Goal: Task Accomplishment & Management: Manage account settings

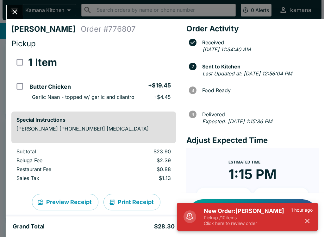
scroll to position [78, 0]
click at [17, 7] on button "Close" at bounding box center [15, 12] width 16 height 14
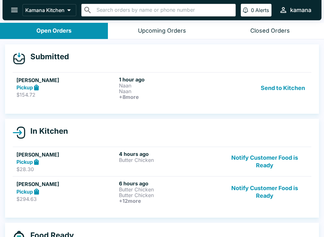
click at [127, 85] on p "Naan" at bounding box center [169, 86] width 100 height 6
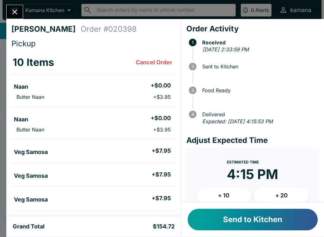
click at [223, 216] on button "Send to Kitchen" at bounding box center [253, 220] width 130 height 22
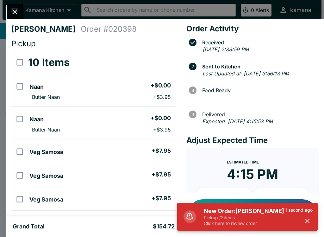
click at [16, 8] on icon "Close" at bounding box center [14, 12] width 9 height 9
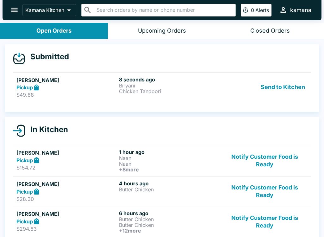
click at [286, 84] on button "Send to Kitchen" at bounding box center [282, 87] width 49 height 22
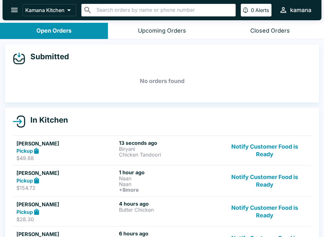
click at [123, 137] on link "[PERSON_NAME] Pickup $49.88 13 seconds ago Biryani Chicken Tandoori Notify Cust…" at bounding box center [162, 151] width 299 height 30
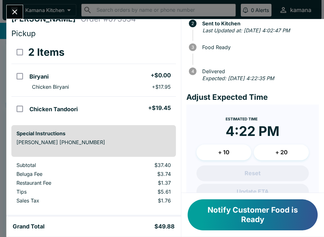
scroll to position [10, 0]
click at [14, 6] on button "Close" at bounding box center [15, 12] width 16 height 14
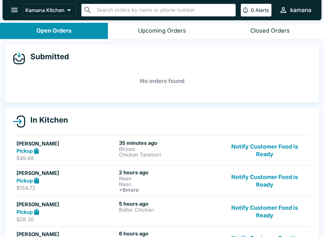
click at [14, 7] on icon "open drawer" at bounding box center [14, 10] width 9 height 9
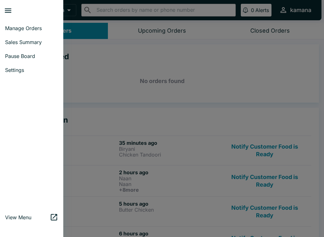
click at [25, 28] on span "Manage Orders" at bounding box center [31, 28] width 53 height 6
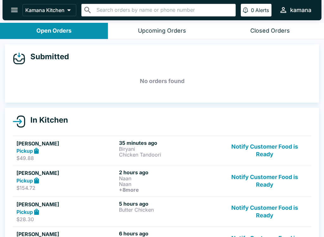
click at [17, 11] on icon "open drawer" at bounding box center [14, 10] width 9 height 9
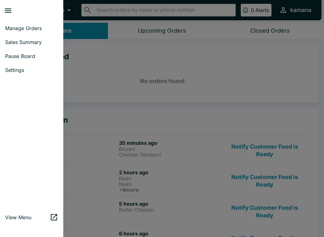
click at [23, 41] on span "Sales Summary" at bounding box center [31, 42] width 53 height 6
select select "03:00"
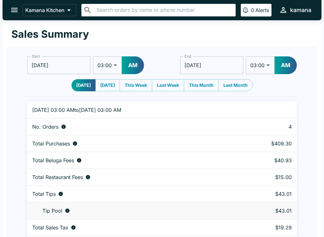
click at [11, 6] on icon "open drawer" at bounding box center [14, 10] width 9 height 9
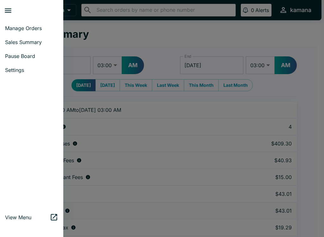
click at [14, 23] on link "Manage Orders" at bounding box center [31, 28] width 63 height 14
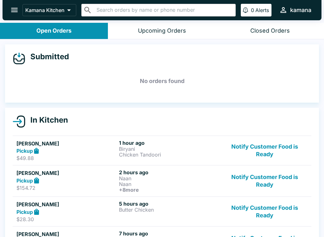
click at [11, 5] on button "open drawer" at bounding box center [14, 10] width 16 height 16
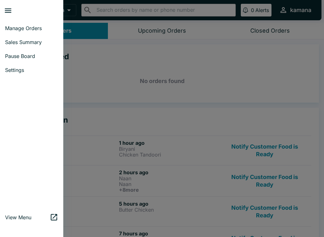
click at [24, 36] on link "Sales Summary" at bounding box center [31, 42] width 63 height 14
select select "03:00"
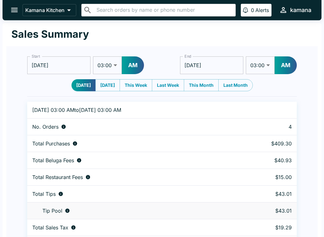
click at [17, 6] on icon "open drawer" at bounding box center [14, 10] width 9 height 9
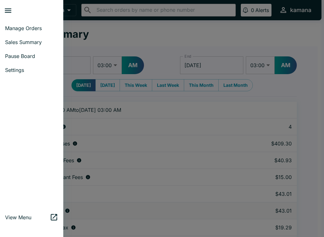
click at [25, 26] on span "Manage Orders" at bounding box center [31, 28] width 53 height 6
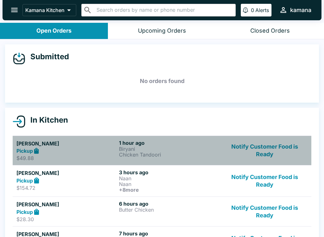
click at [130, 148] on p "Biryani" at bounding box center [169, 149] width 100 height 6
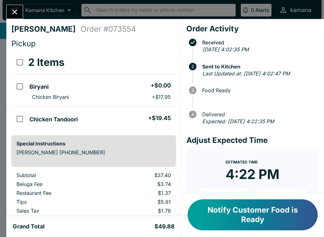
click at [19, 16] on icon "Close" at bounding box center [14, 12] width 9 height 9
